Goal: Check status: Check status

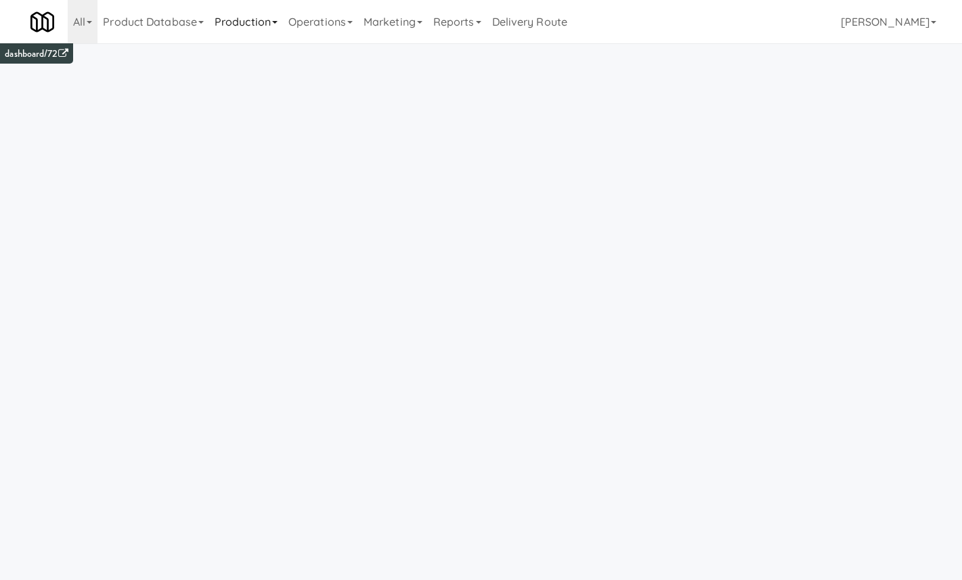
click at [282, 26] on link "Production" at bounding box center [246, 21] width 74 height 43
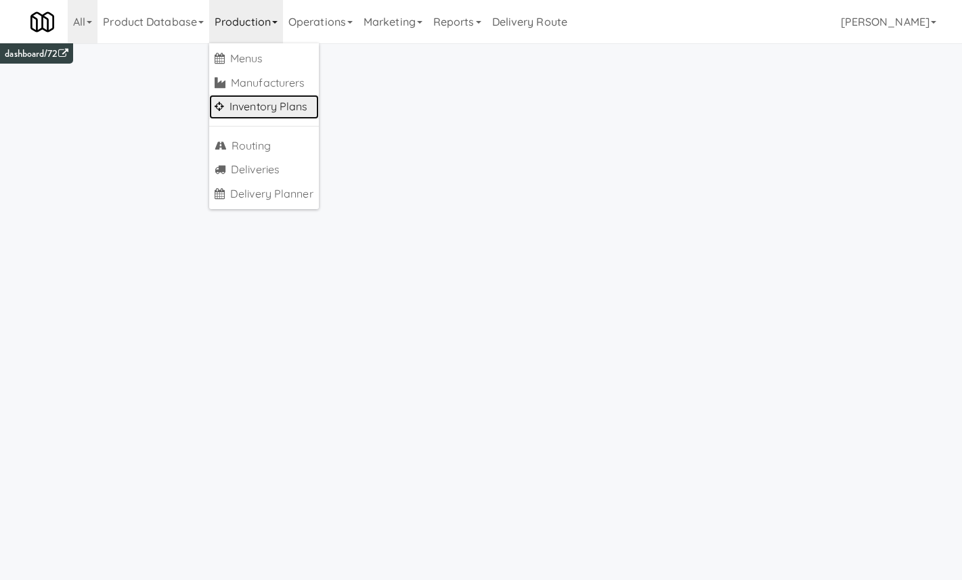
click at [303, 106] on link "Inventory Plans" at bounding box center [264, 107] width 110 height 24
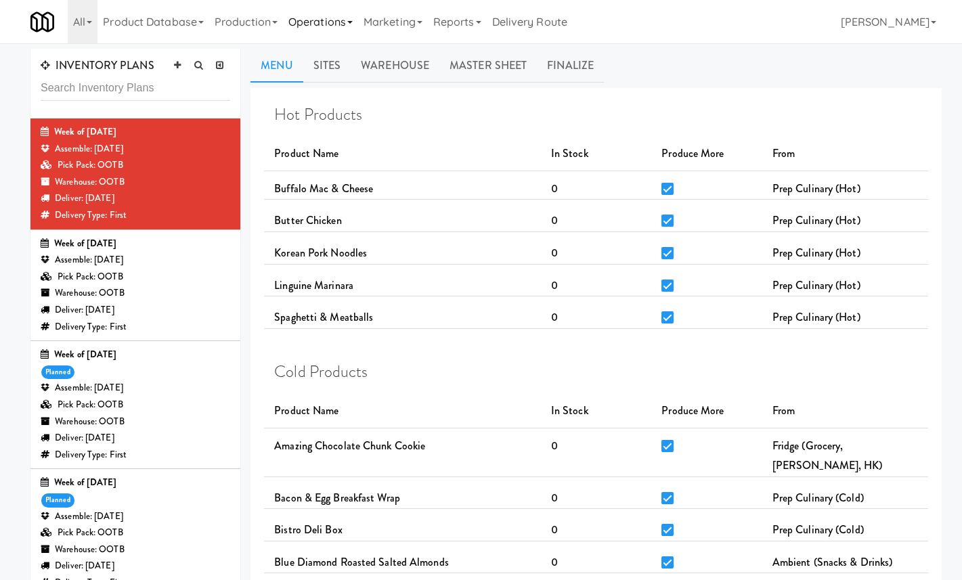
click at [325, 3] on link "Operations" at bounding box center [320, 21] width 75 height 43
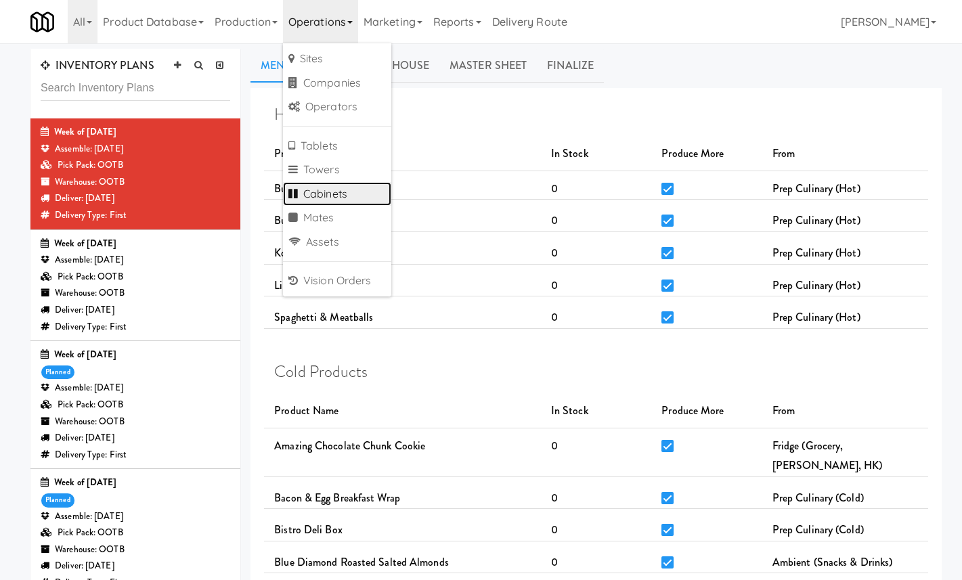
click at [356, 194] on link "Cabinets" at bounding box center [337, 194] width 108 height 24
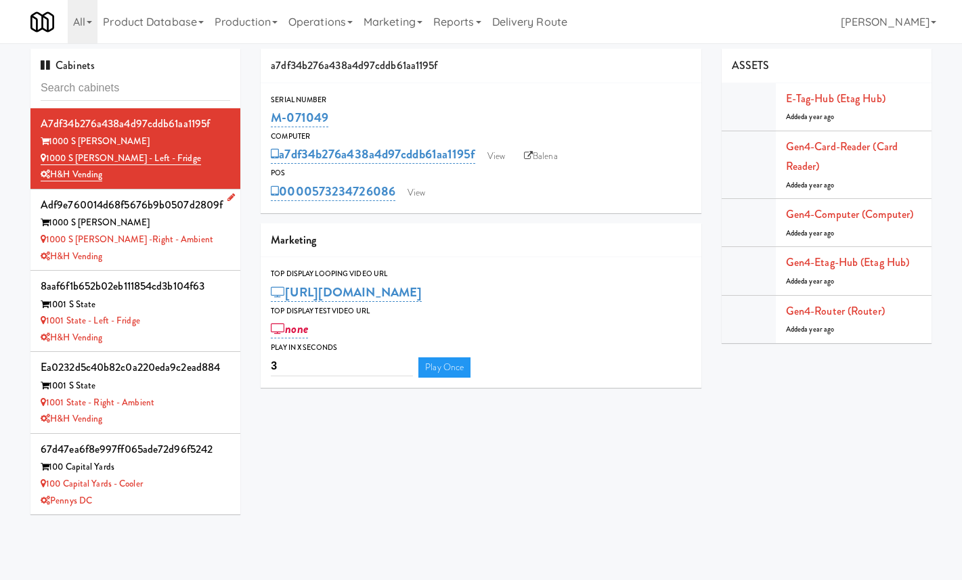
click at [224, 235] on div "1000 S [PERSON_NAME] -Right - Ambient" at bounding box center [136, 240] width 190 height 17
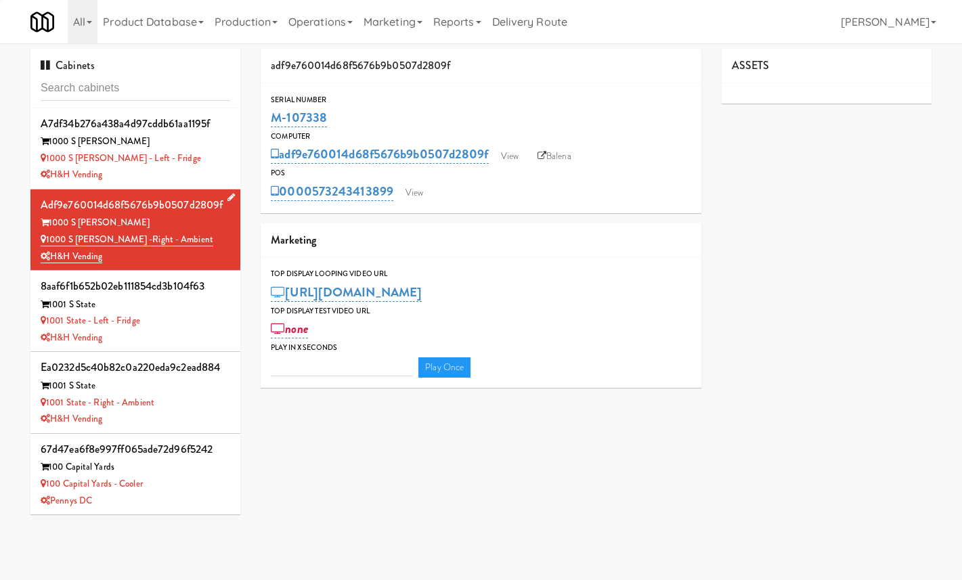
type input "3"
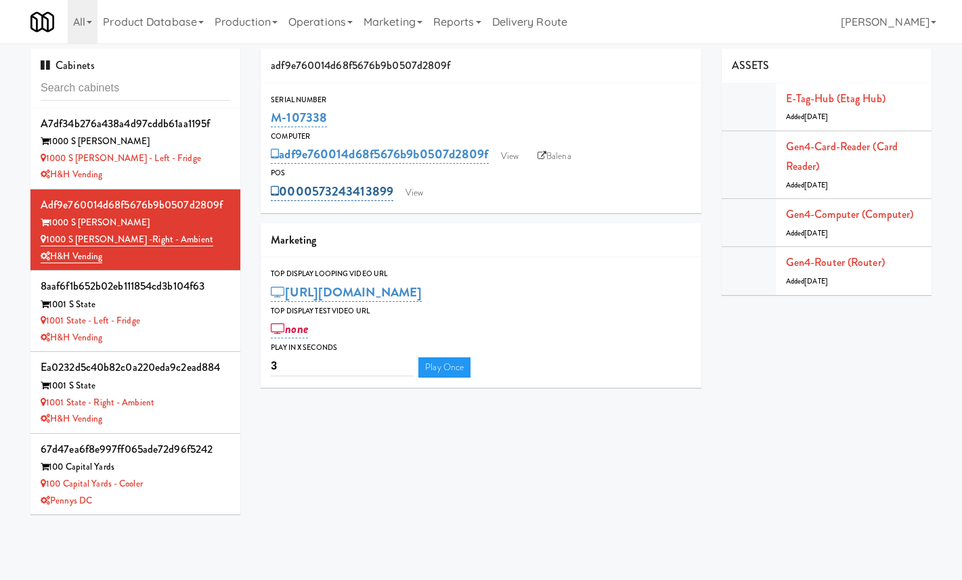
drag, startPoint x: 398, startPoint y: 194, endPoint x: 314, endPoint y: 192, distance: 84.7
click at [314, 192] on div "0000573243413899 View" at bounding box center [481, 191] width 421 height 23
copy link "573243413899"
click at [424, 221] on div "adf9e760014d68f5676b9b0507d2809f Serial Number M-107338 Computer adf9e760014d68…" at bounding box center [481, 223] width 461 height 349
drag, startPoint x: 396, startPoint y: 192, endPoint x: 314, endPoint y: 191, distance: 82.0
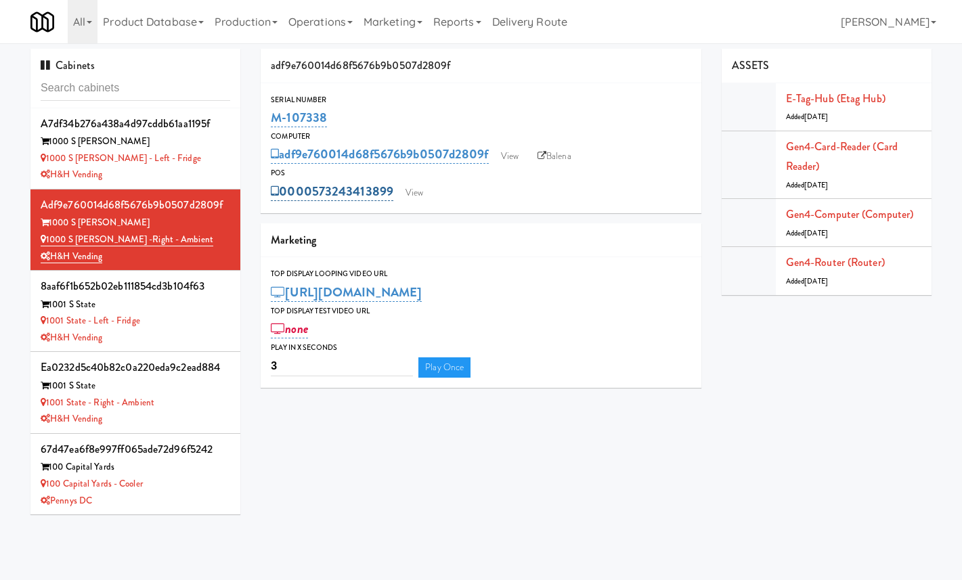
click at [314, 191] on div "0000573243413899 View" at bounding box center [481, 191] width 421 height 23
copy link "573243413899"
click at [385, 218] on div "adf9e760014d68f5676b9b0507d2809f Serial Number M-107338 Computer adf9e760014d68…" at bounding box center [481, 223] width 461 height 349
drag, startPoint x: 396, startPoint y: 196, endPoint x: 313, endPoint y: 194, distance: 82.6
click at [313, 194] on div "0000573243413899 View" at bounding box center [481, 191] width 421 height 23
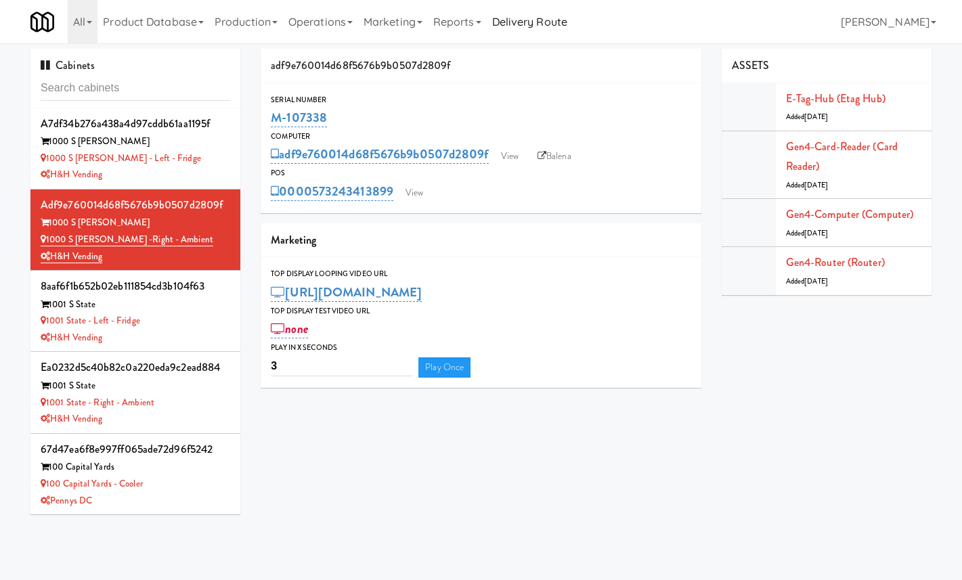
copy link "573243413899"
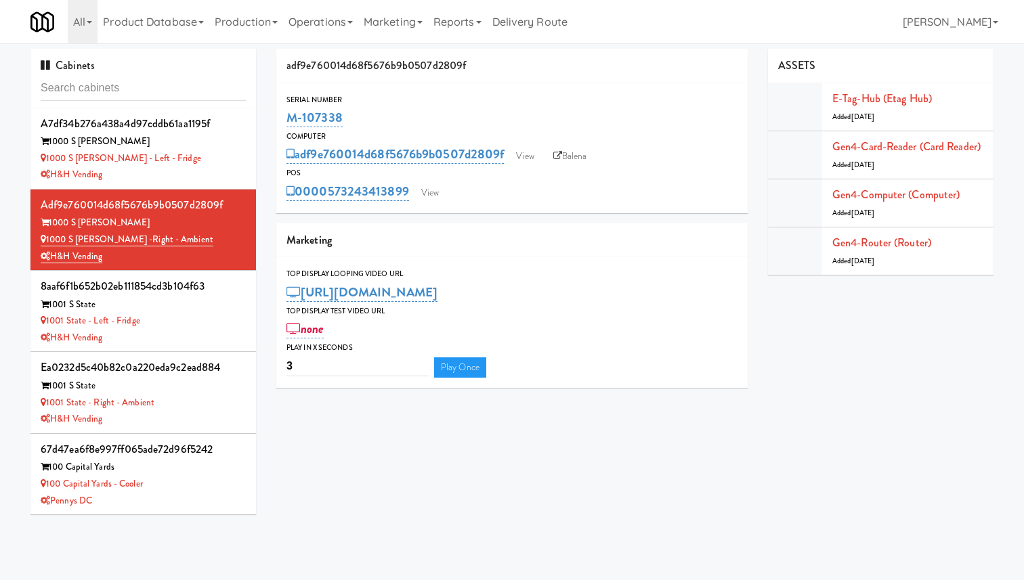
click at [627, 197] on div "0000573243413899 View" at bounding box center [511, 191] width 451 height 23
